Goal: Task Accomplishment & Management: Manage account settings

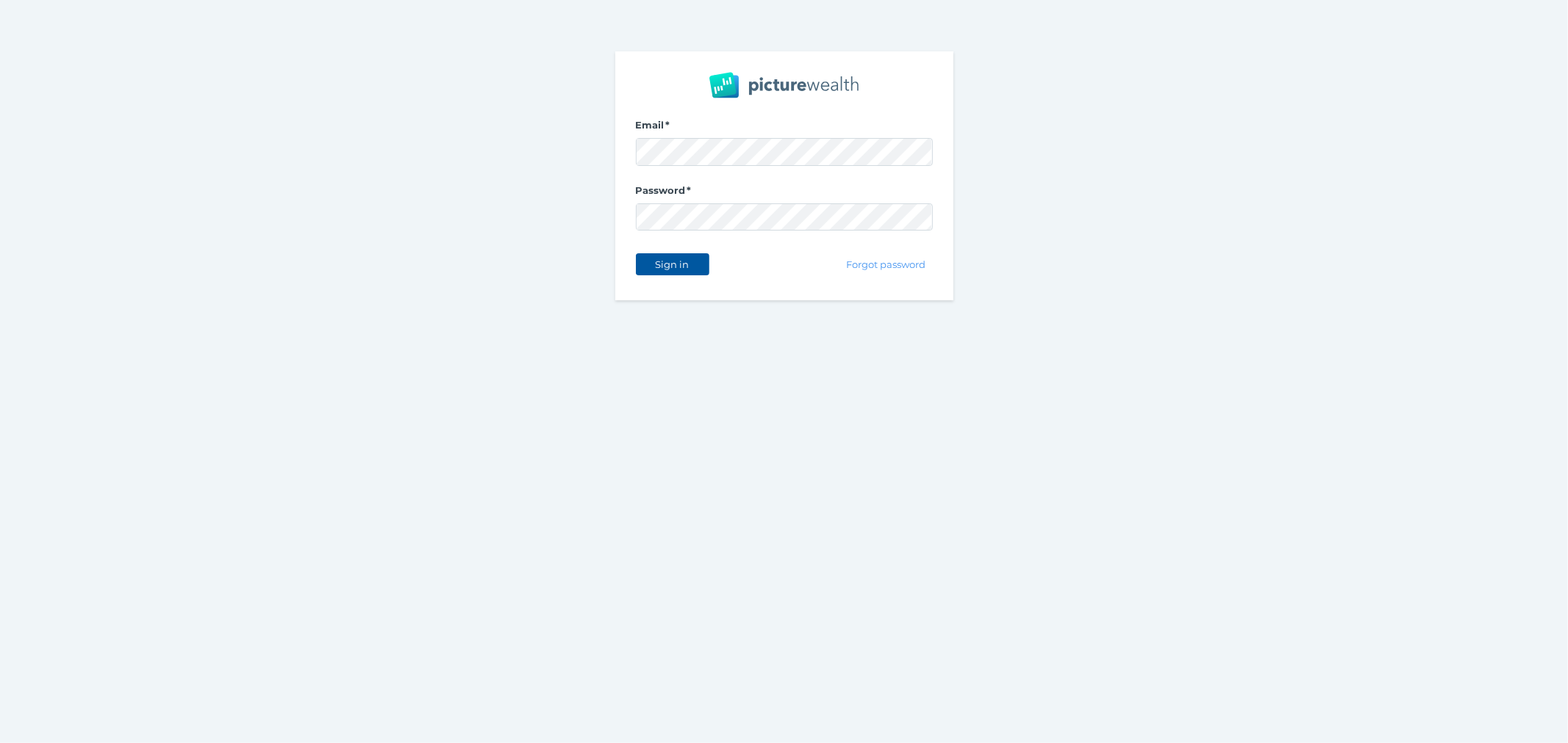
click at [681, 262] on span "Sign in" at bounding box center [672, 265] width 46 height 12
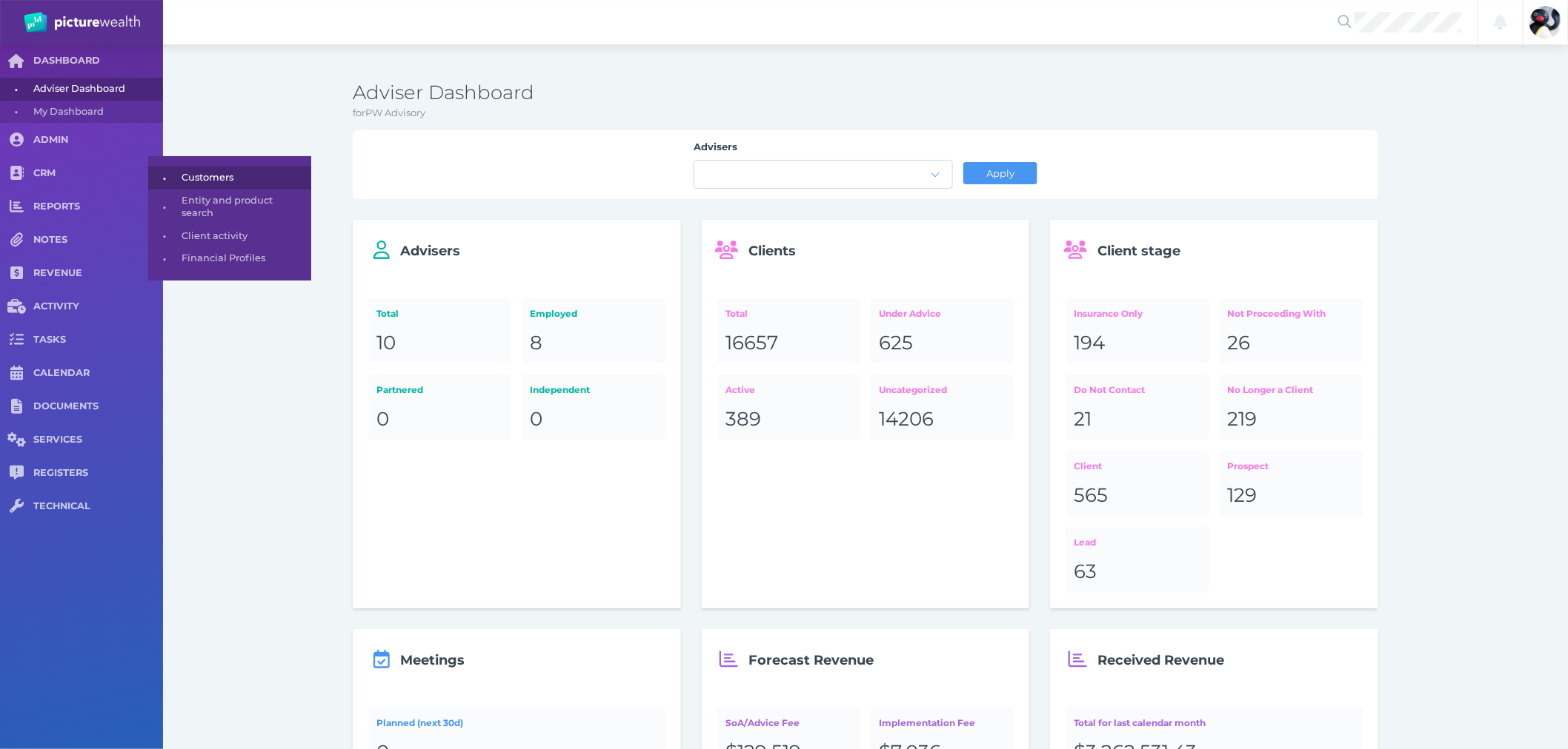
click at [248, 167] on span "Customers" at bounding box center [243, 178] width 124 height 23
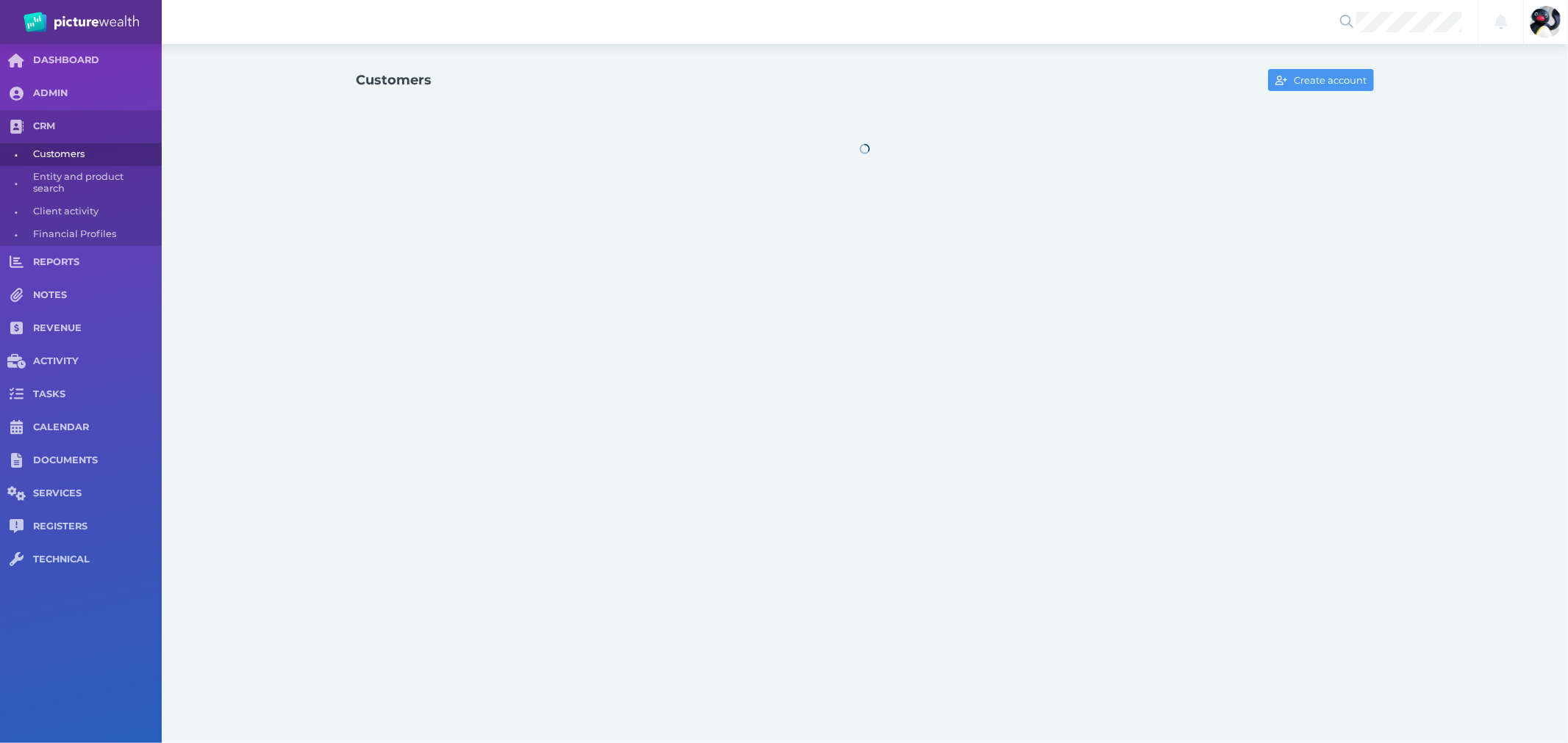
select select "25"
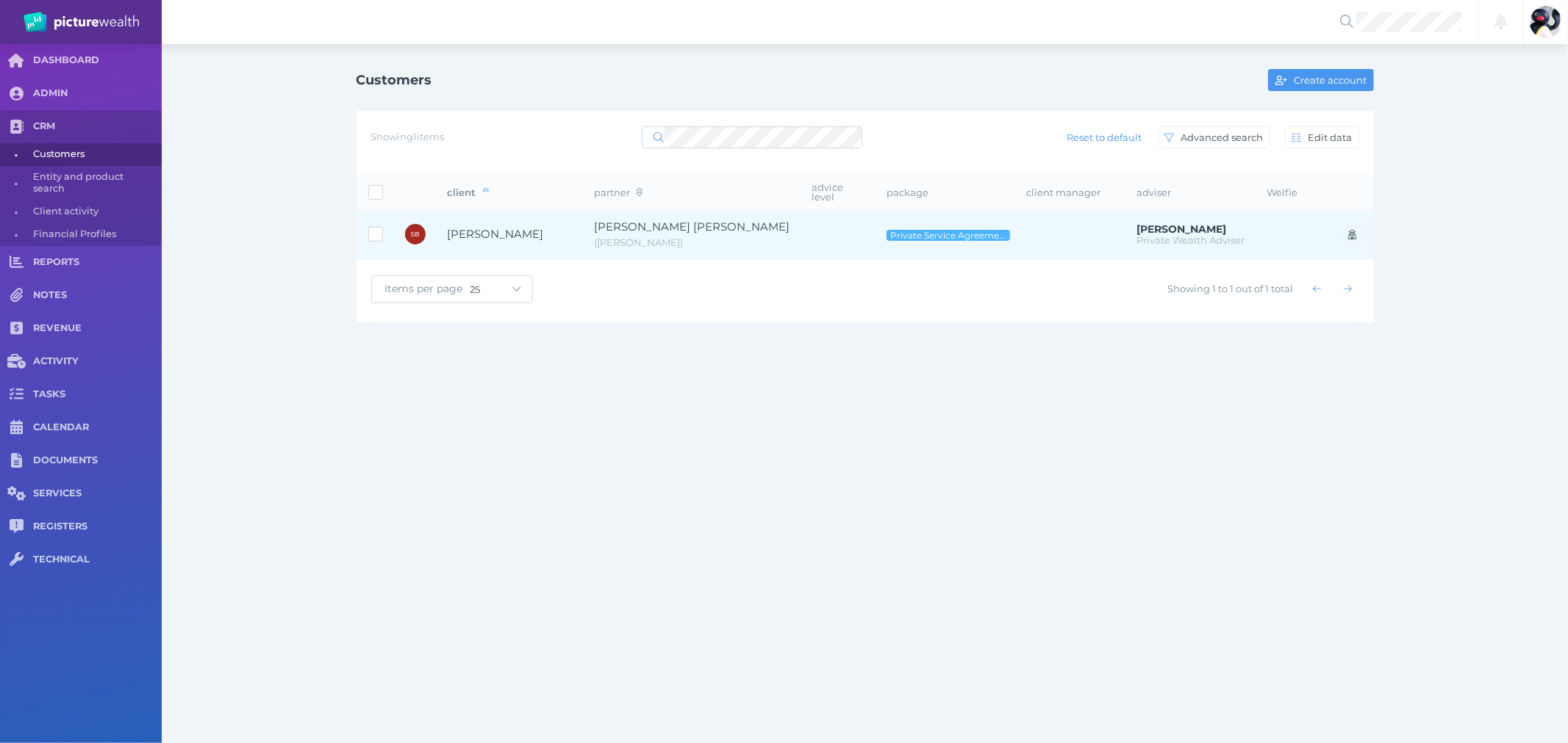
click at [651, 220] on span "[PERSON_NAME] [PERSON_NAME]" at bounding box center [692, 227] width 195 height 14
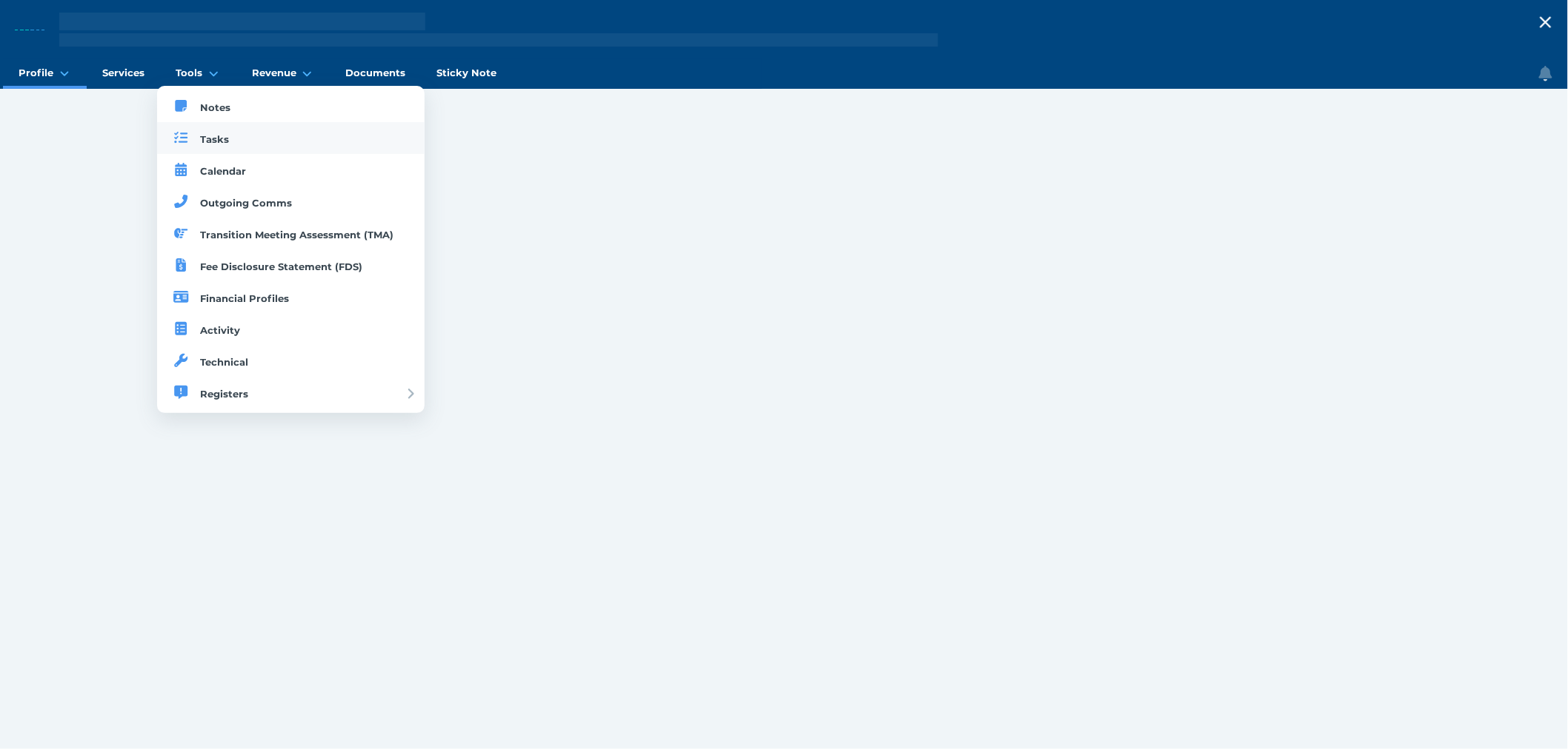
click at [188, 135] on icon at bounding box center [181, 137] width 13 height 11
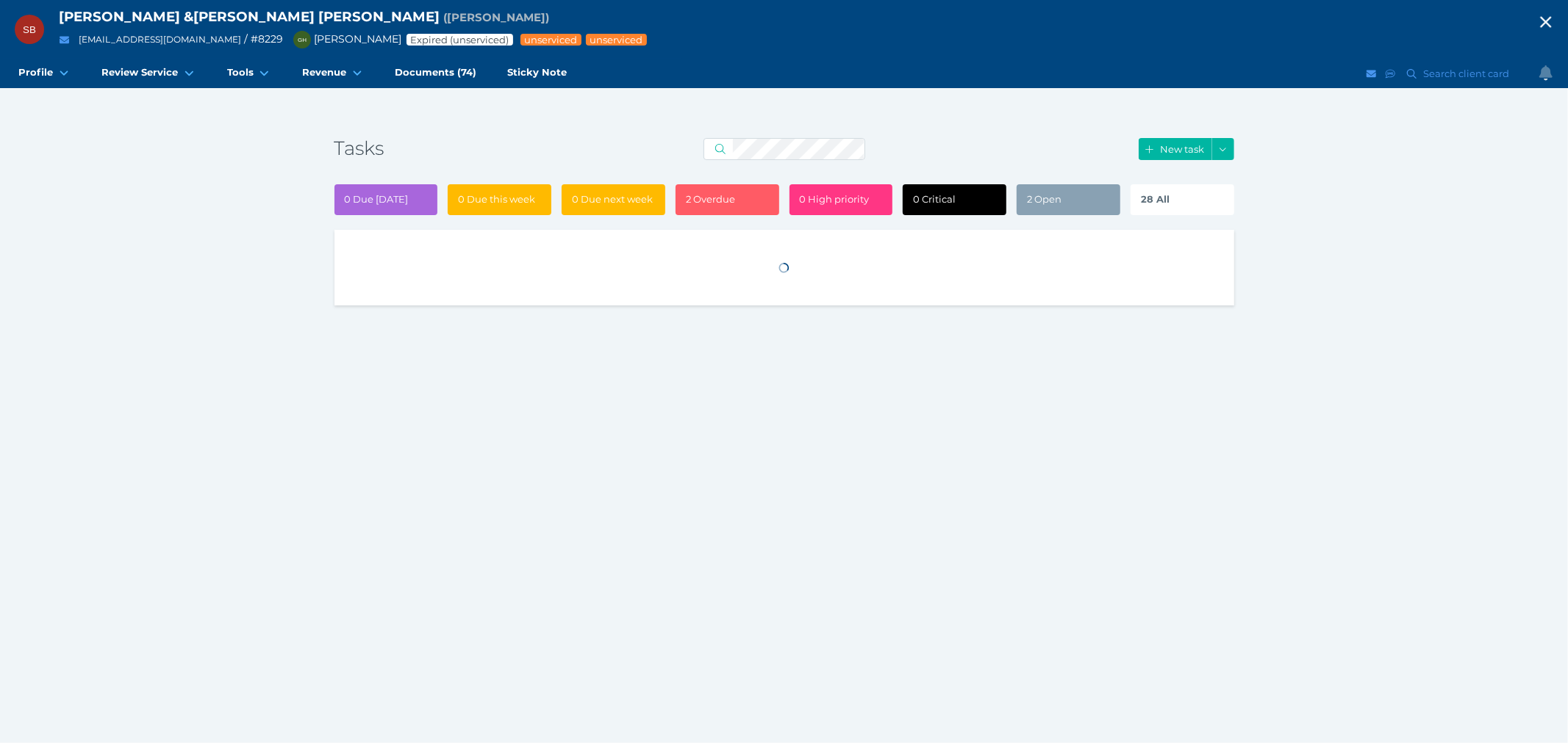
select select "50"
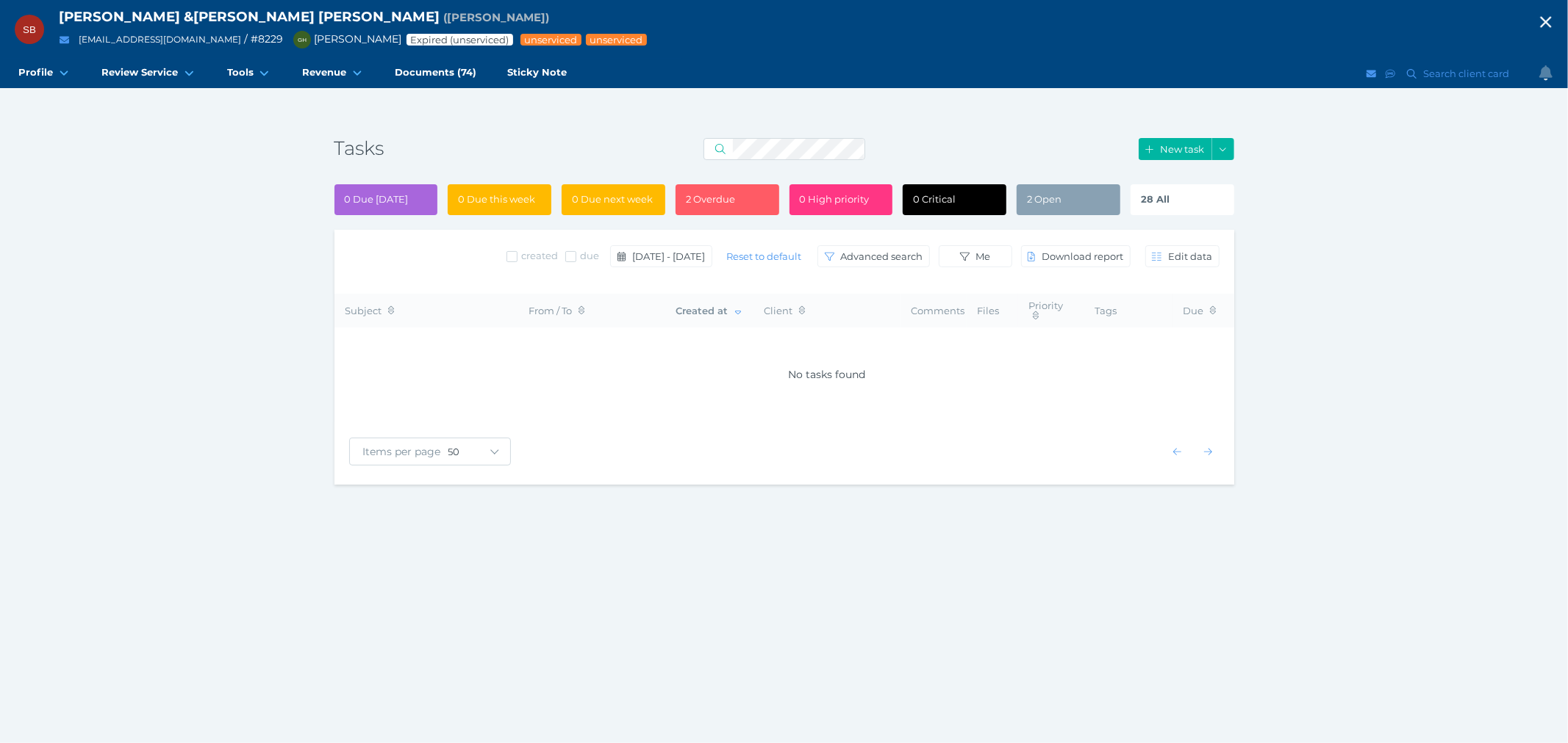
click at [1069, 209] on div "2 Open" at bounding box center [1068, 199] width 104 height 31
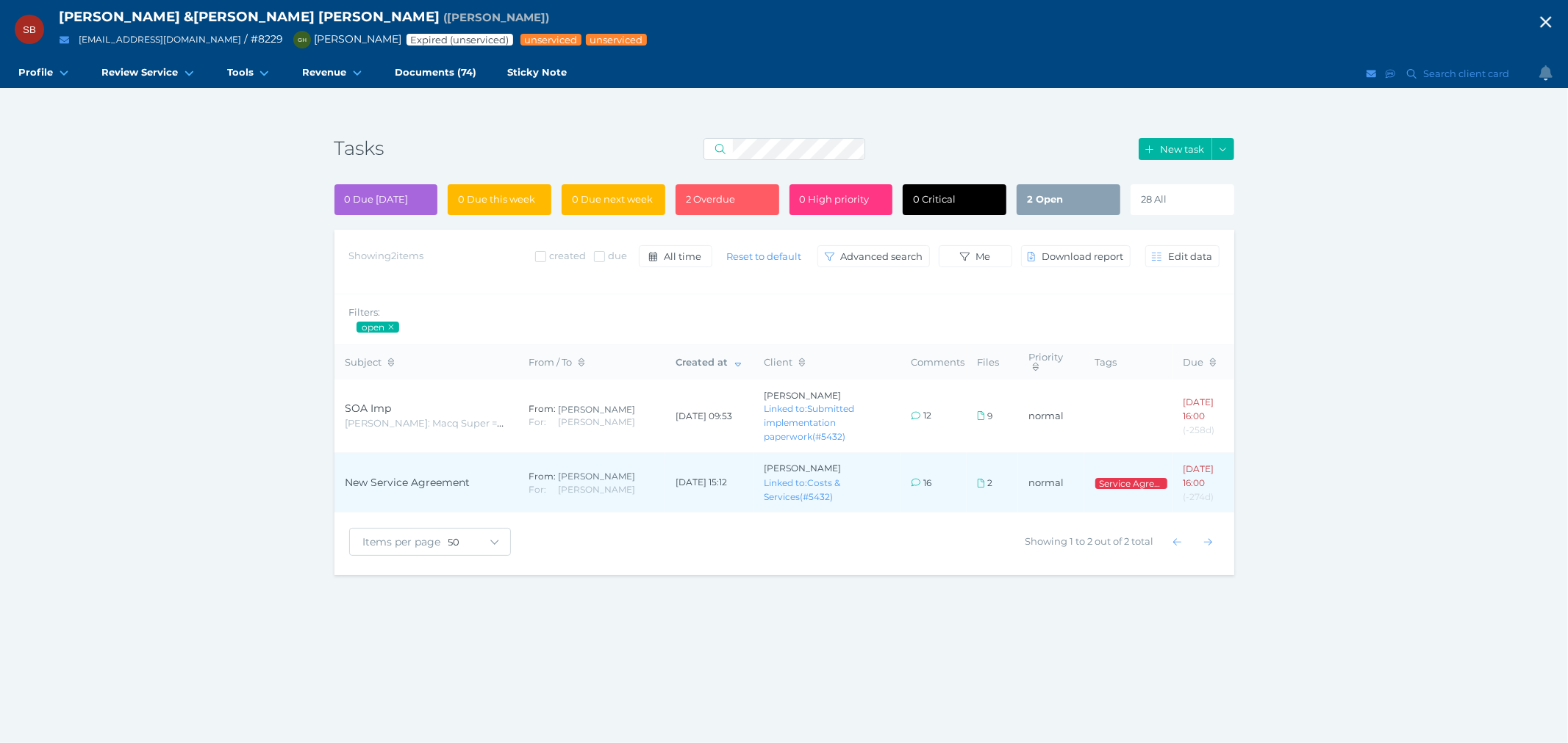
click at [439, 498] on td "New Service Agreement" at bounding box center [426, 484] width 184 height 60
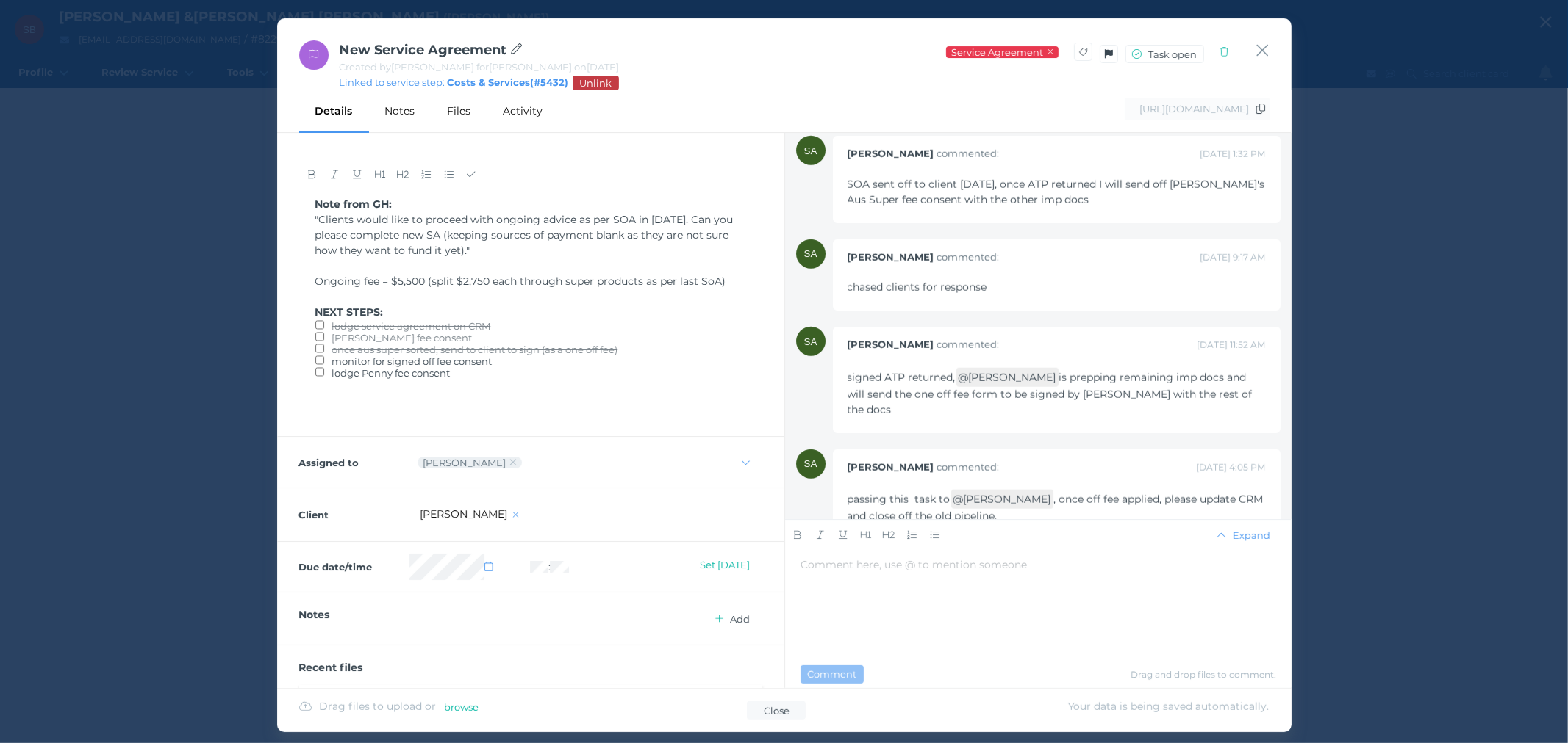
scroll to position [1283, 0]
drag, startPoint x: 1141, startPoint y: 467, endPoint x: 1142, endPoint y: 452, distance: 15.0
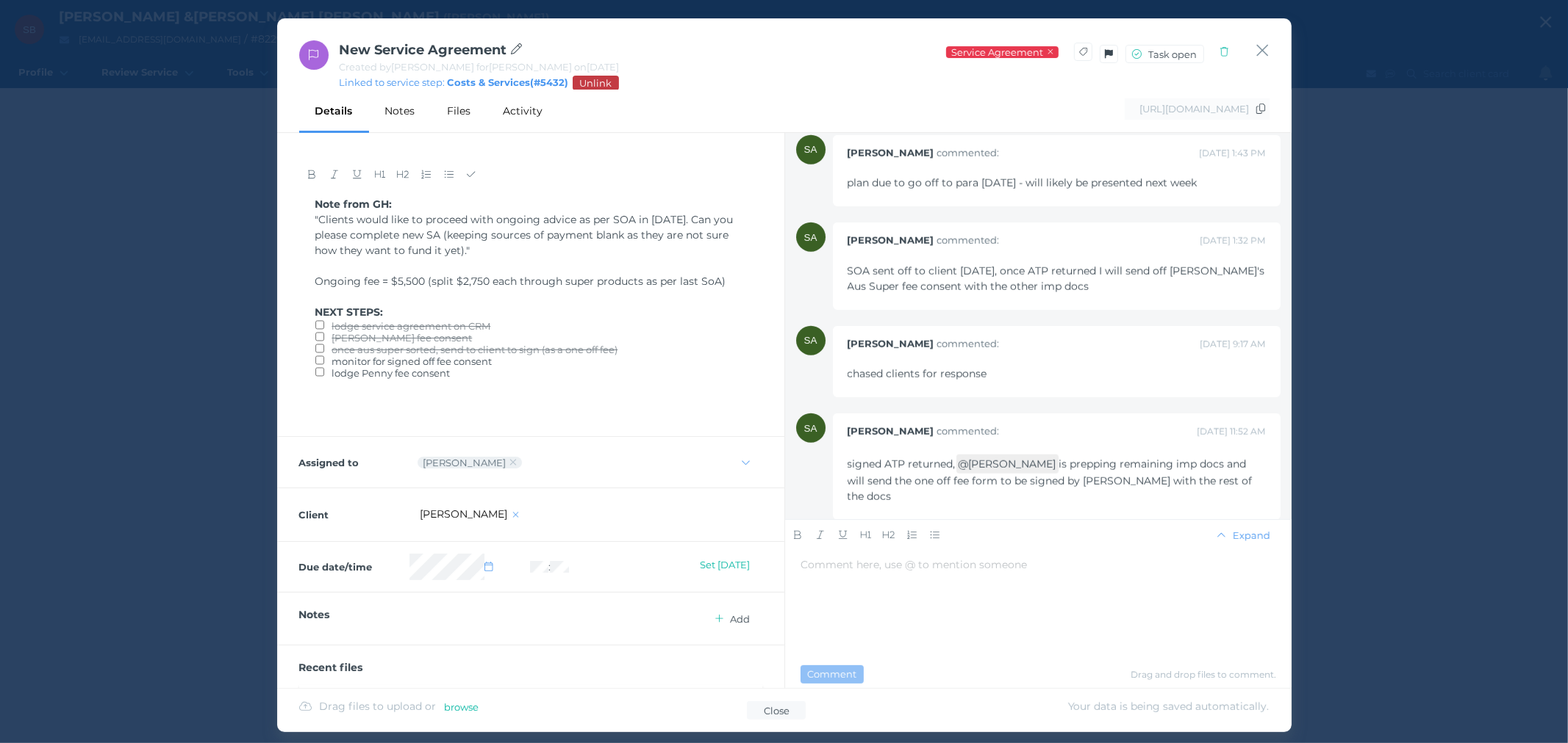
scroll to position [1038, 0]
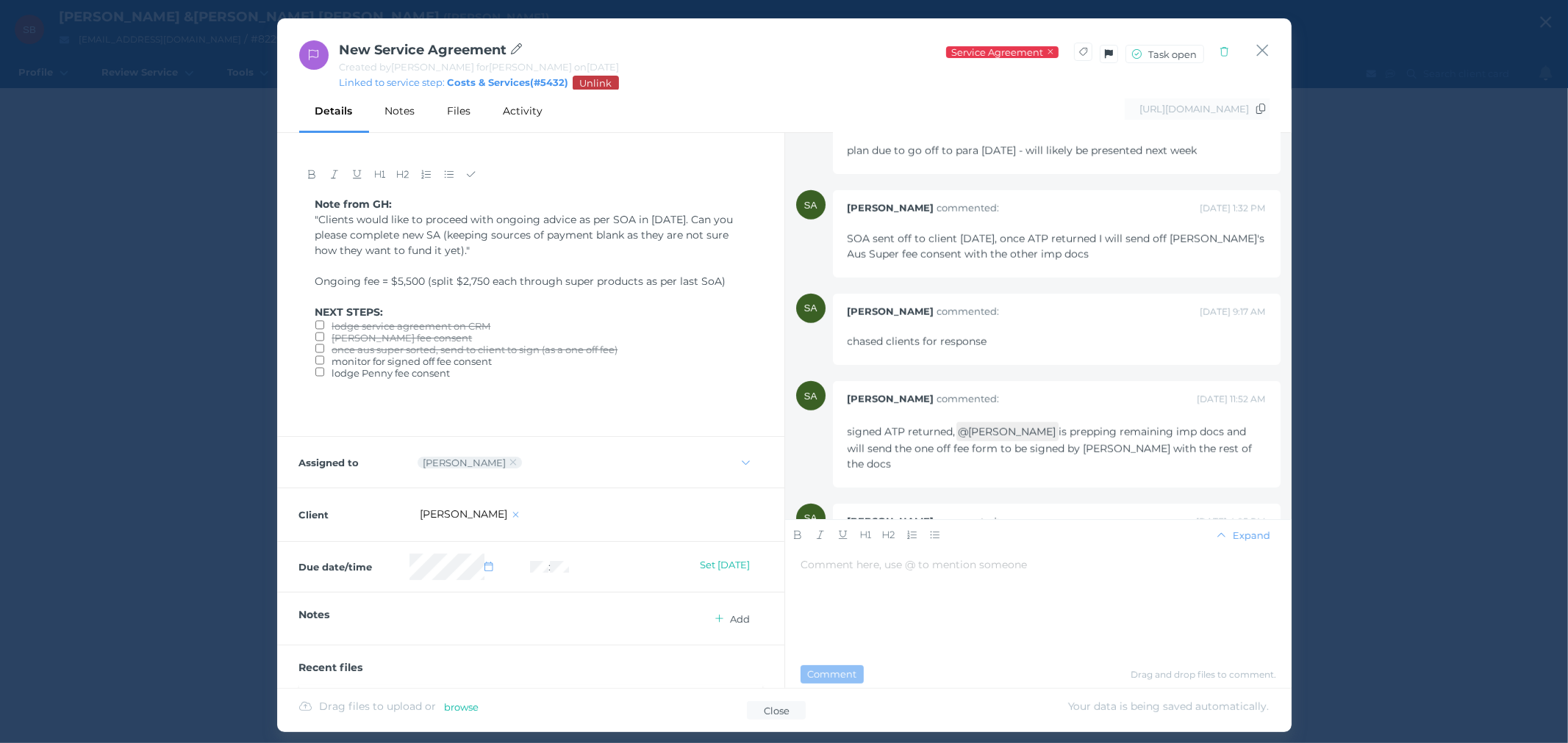
drag, startPoint x: 1091, startPoint y: 367, endPoint x: 1091, endPoint y: 414, distance: 47.0
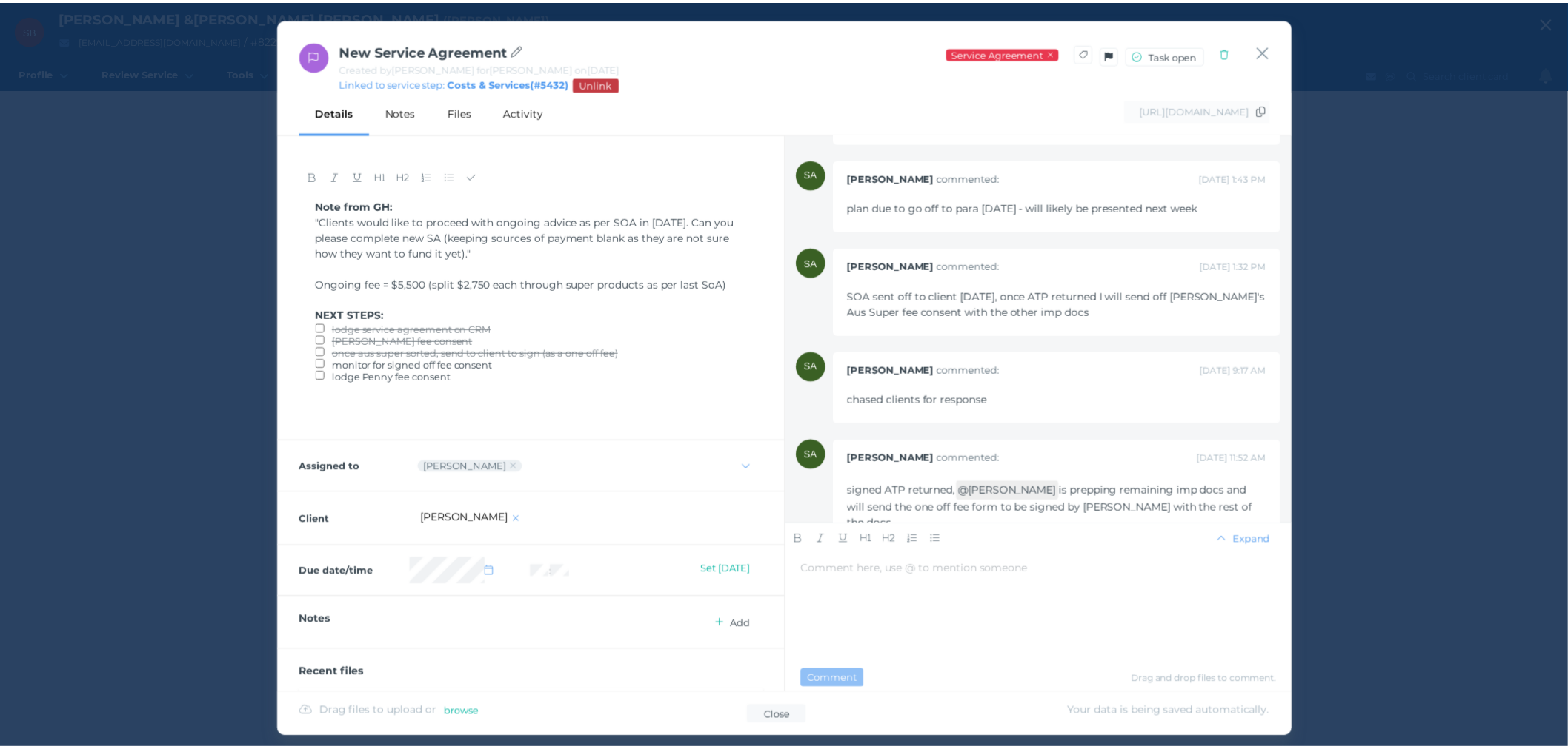
scroll to position [1334, 0]
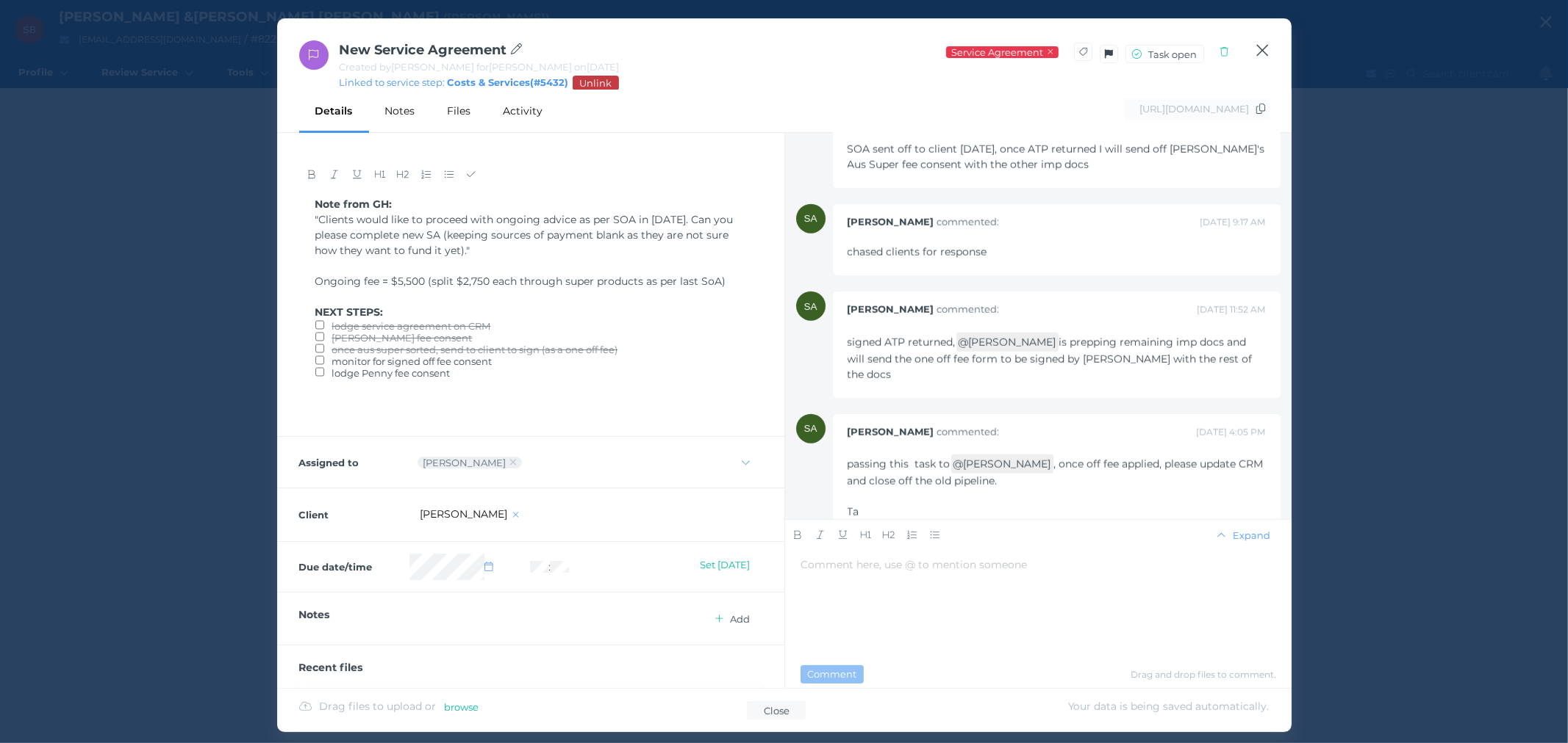
click at [1260, 43] on icon "button" at bounding box center [1262, 50] width 14 height 18
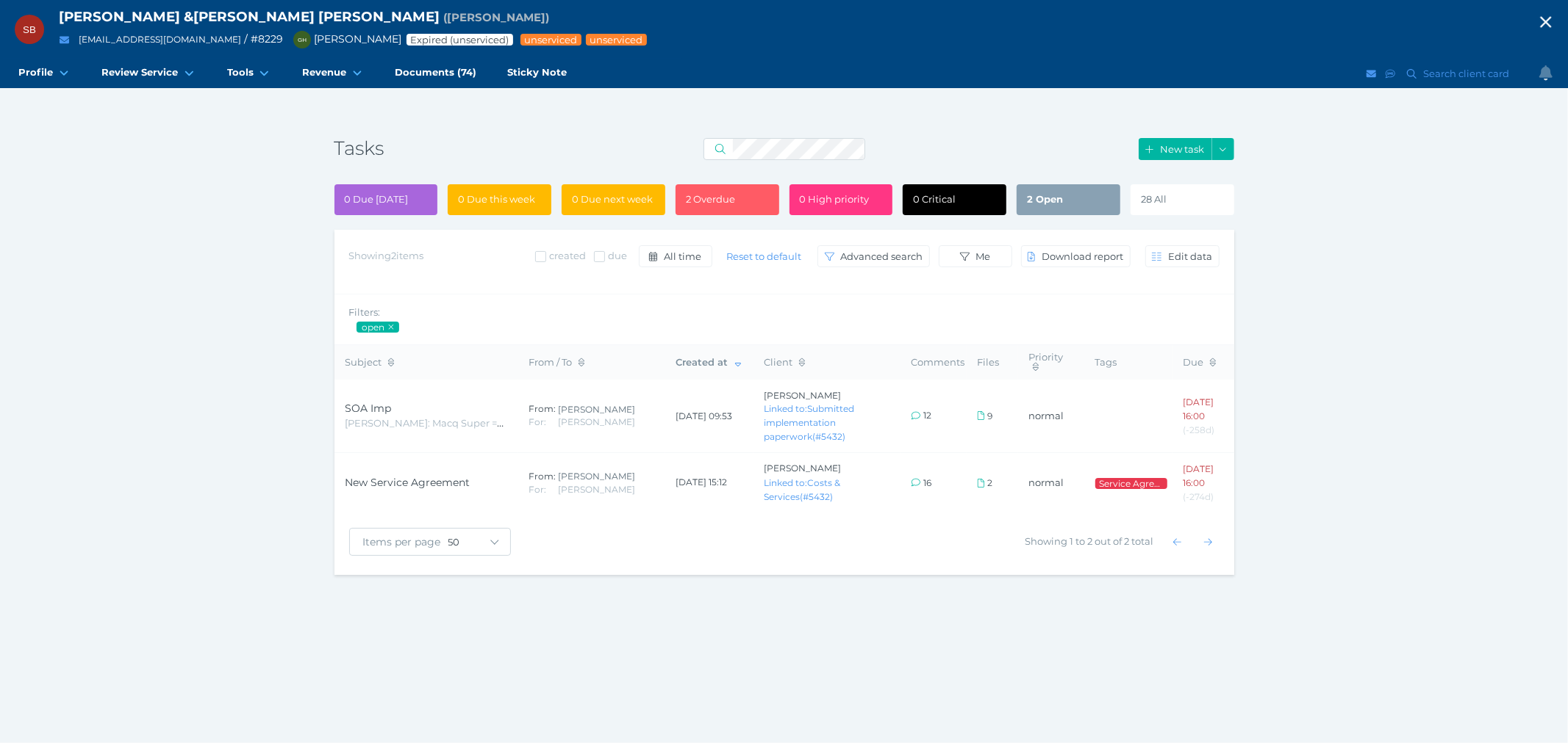
drag, startPoint x: 295, startPoint y: 334, endPoint x: 569, endPoint y: 330, distance: 274.0
click at [0, 0] on span "Costs & Services" at bounding box center [0, 0] width 0 height 0
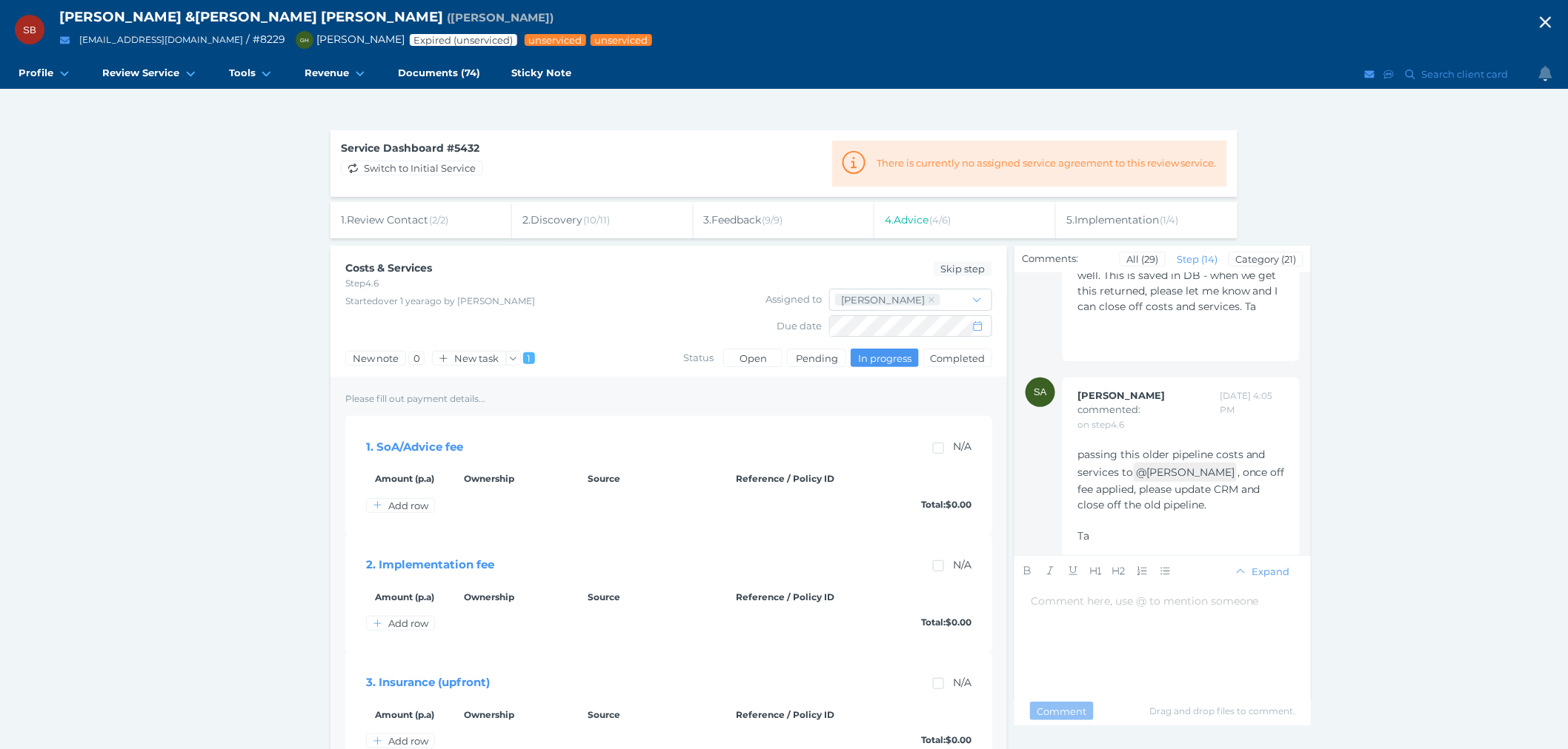
scroll to position [2196, 0]
drag, startPoint x: 1209, startPoint y: 523, endPoint x: 1234, endPoint y: 442, distance: 84.8
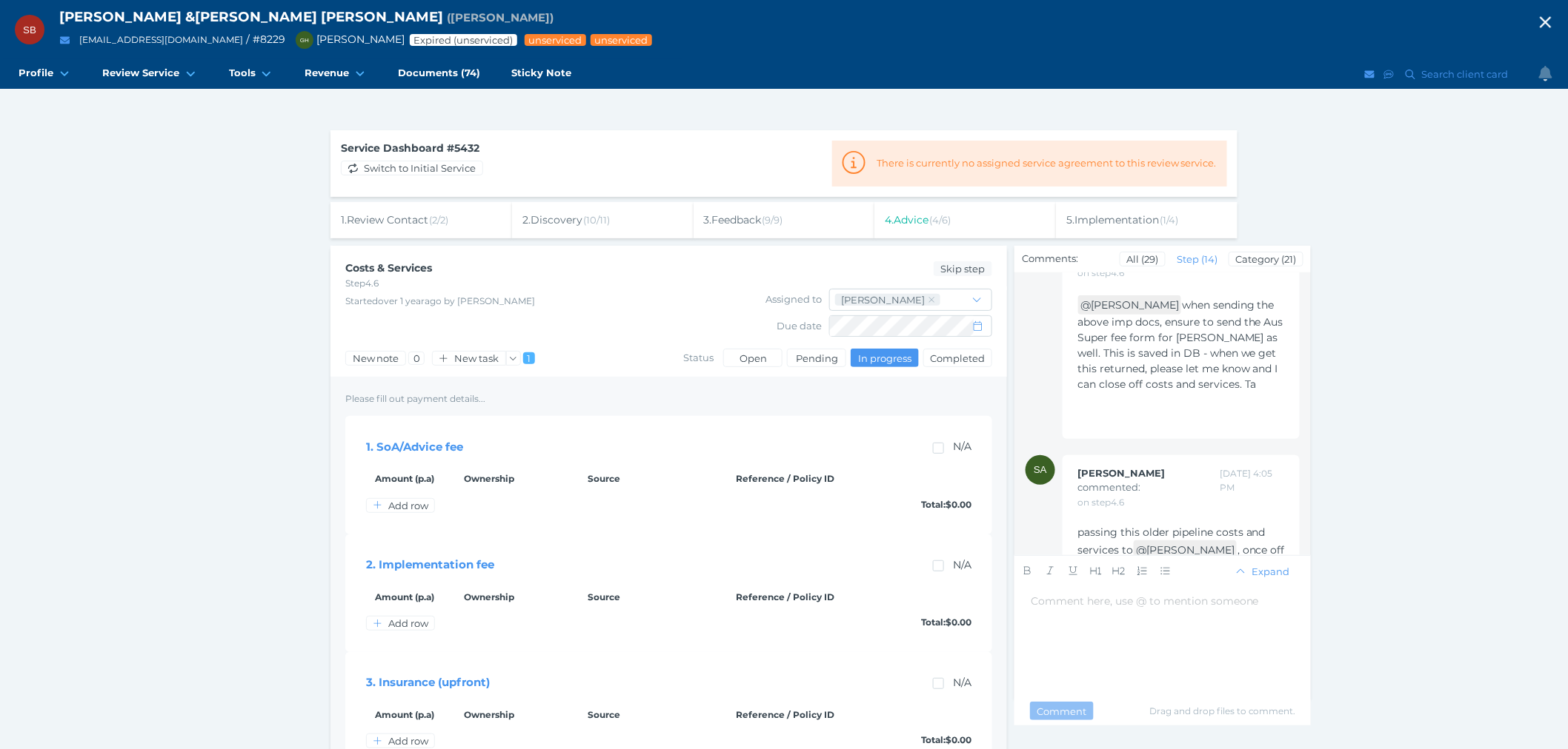
scroll to position [1950, 0]
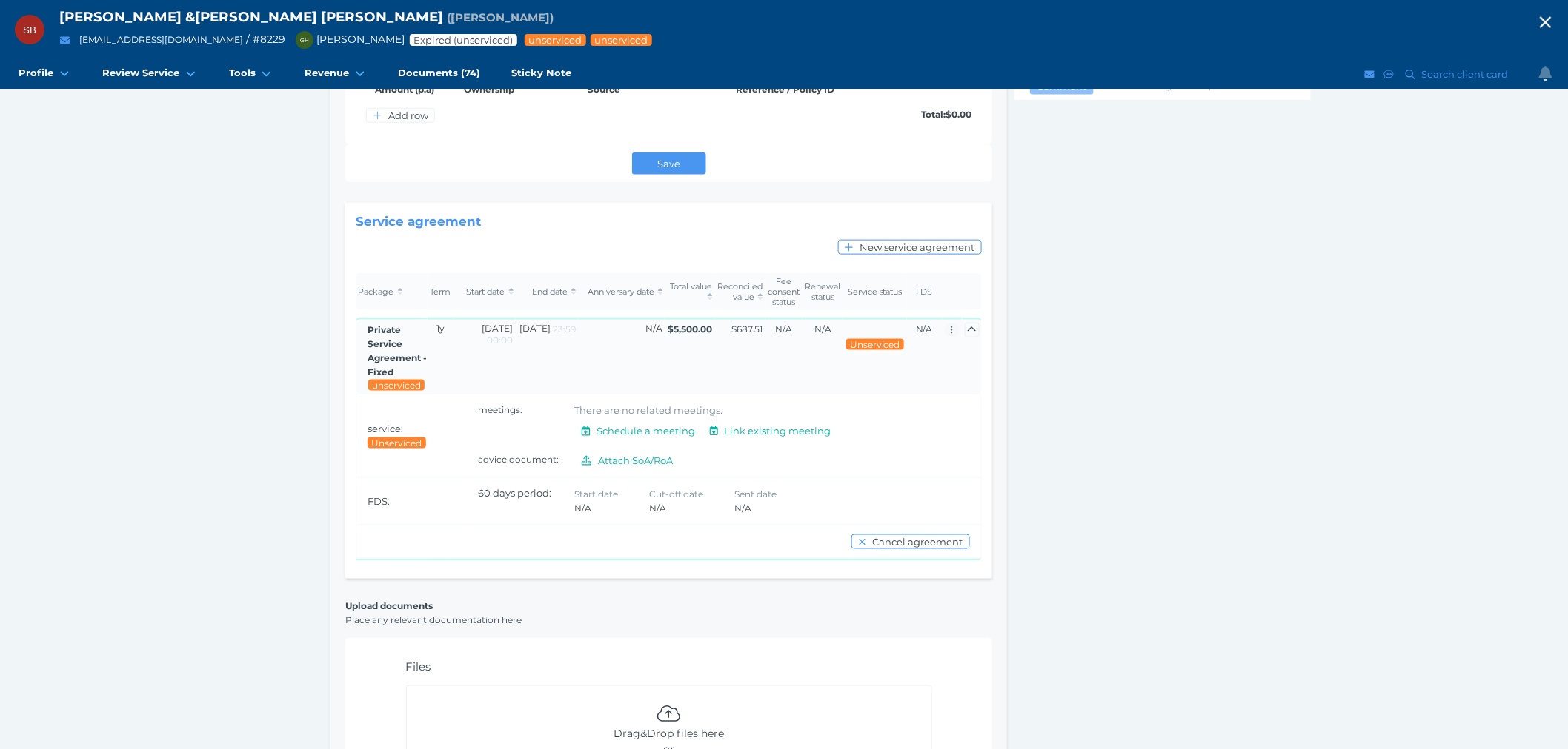
scroll to position [617, 0]
